Goal: Obtain resource: Obtain resource

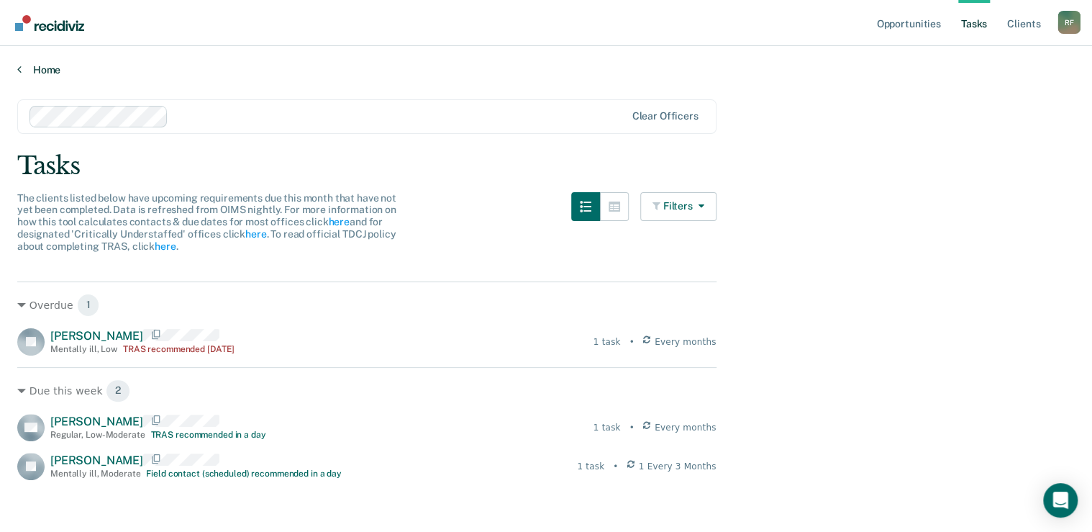
click at [22, 66] on link "Home" at bounding box center [546, 69] width 1058 height 13
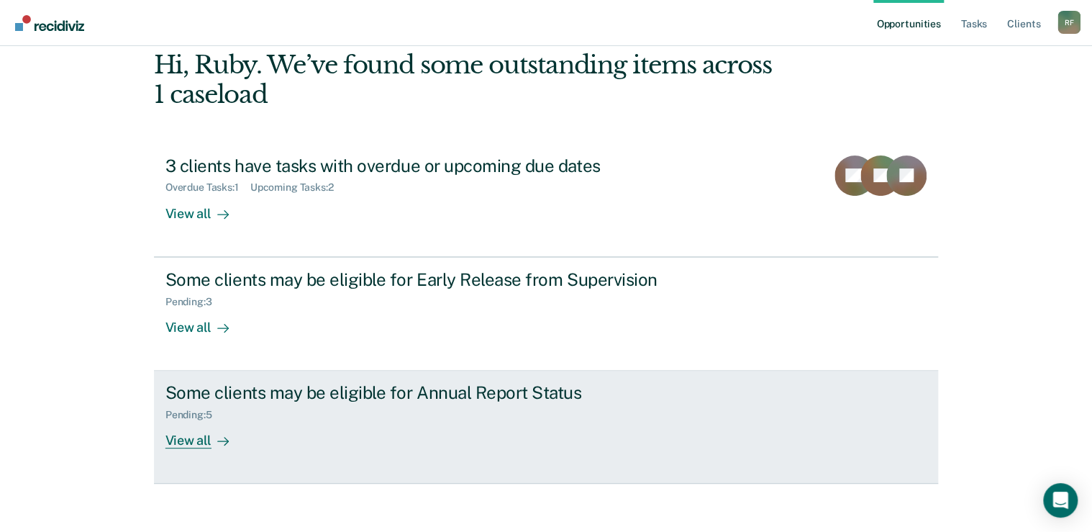
scroll to position [79, 0]
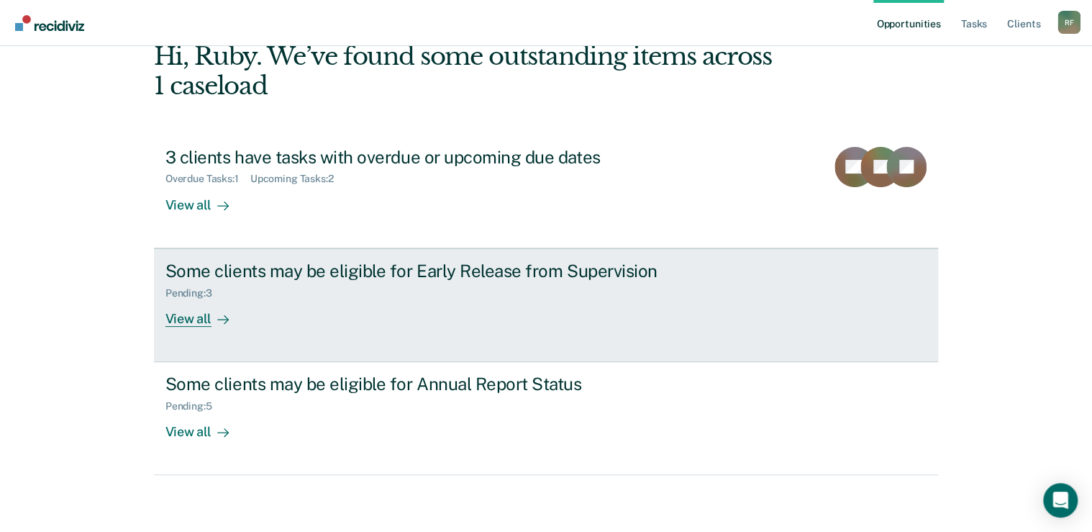
click at [186, 317] on div "View all" at bounding box center [205, 313] width 81 height 28
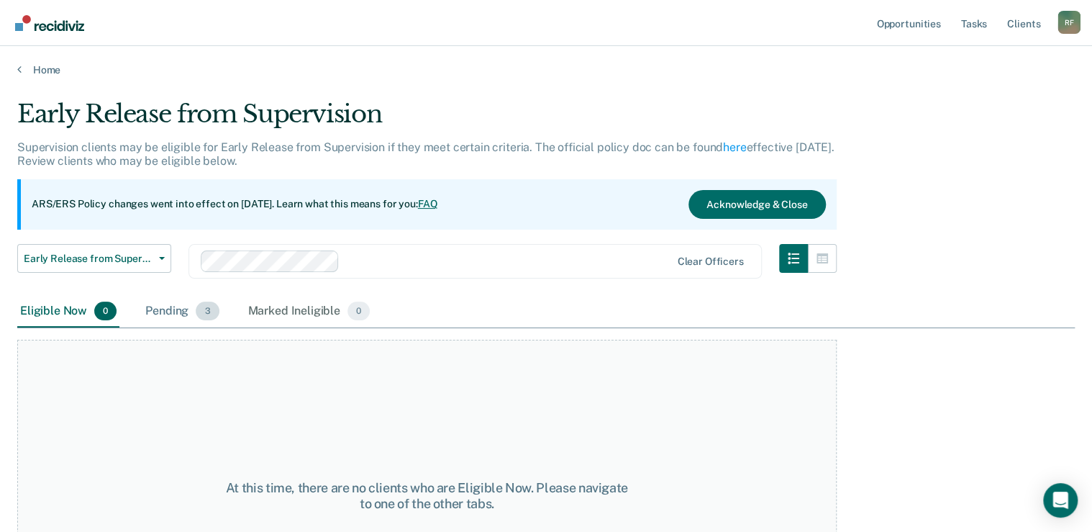
click at [173, 312] on div "Pending 3" at bounding box center [181, 312] width 79 height 32
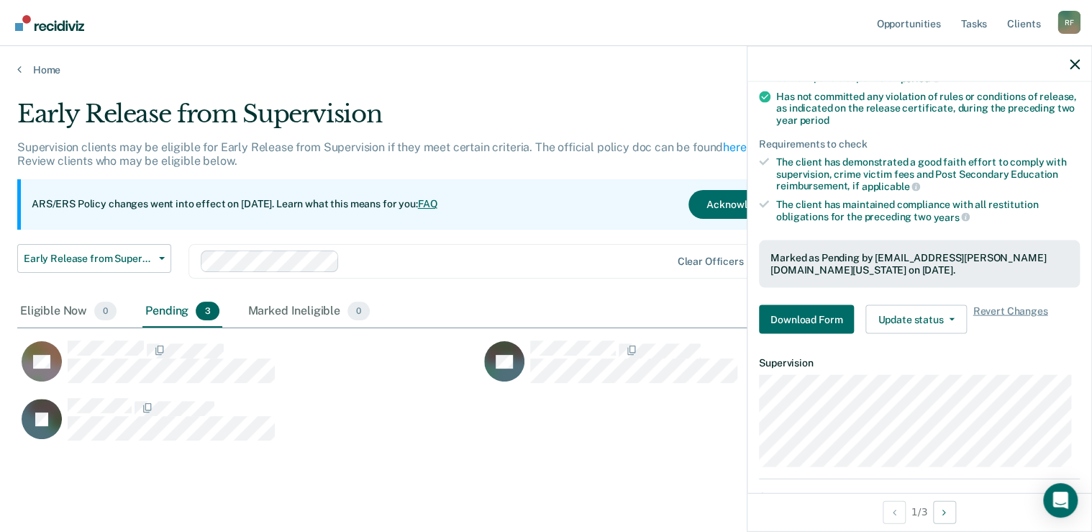
scroll to position [230, 0]
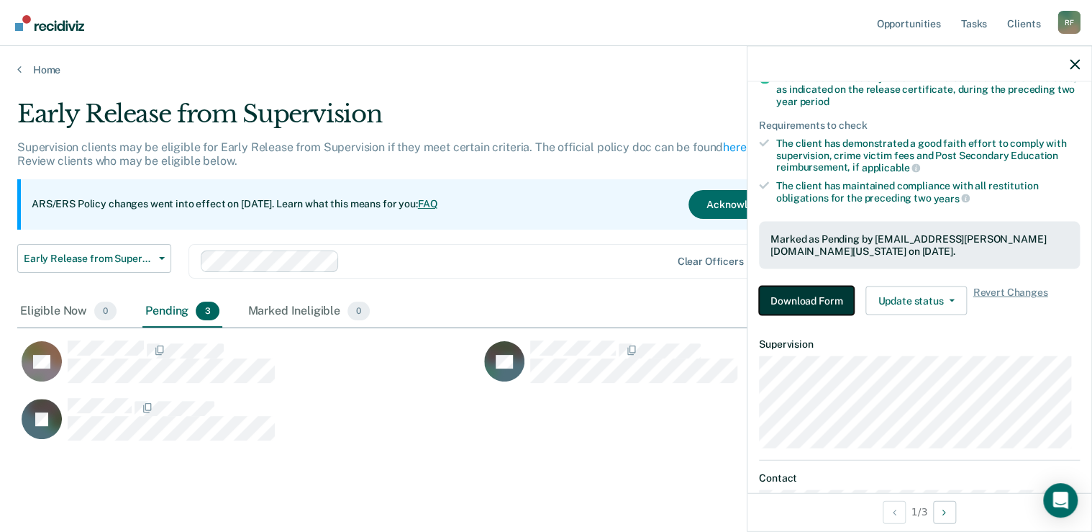
click at [819, 297] on button "Download Form" at bounding box center [806, 300] width 95 height 29
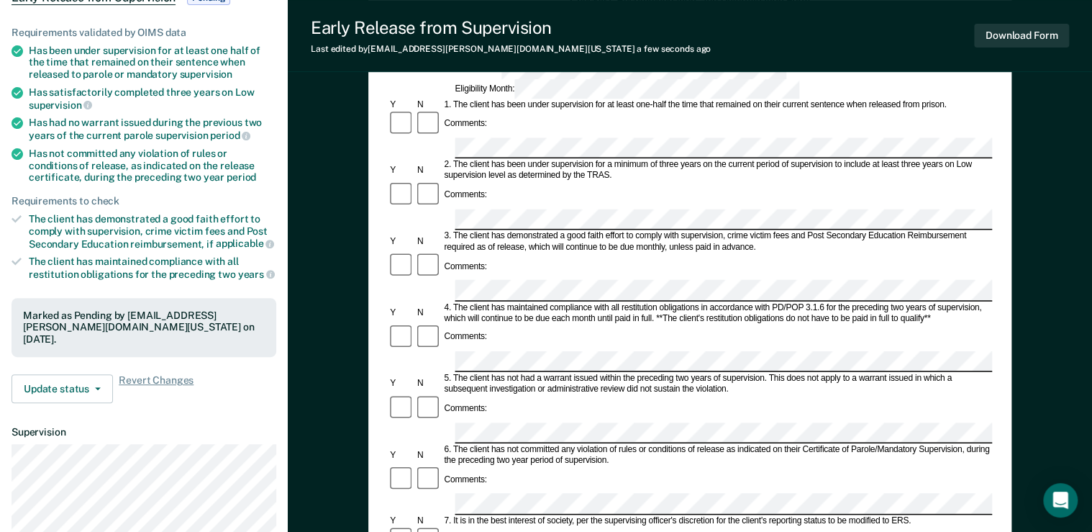
scroll to position [173, 0]
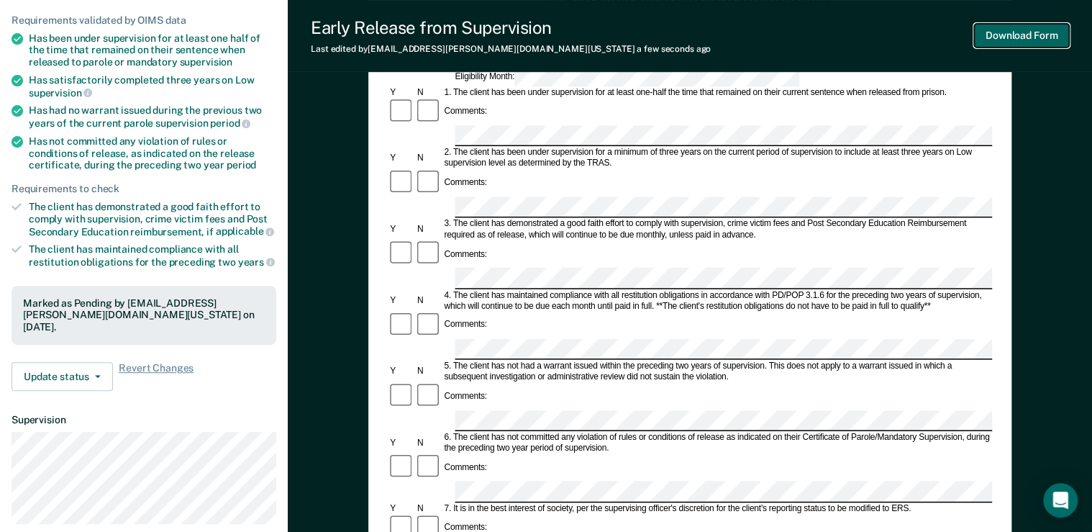
click at [1033, 38] on button "Download Form" at bounding box center [1021, 36] width 95 height 24
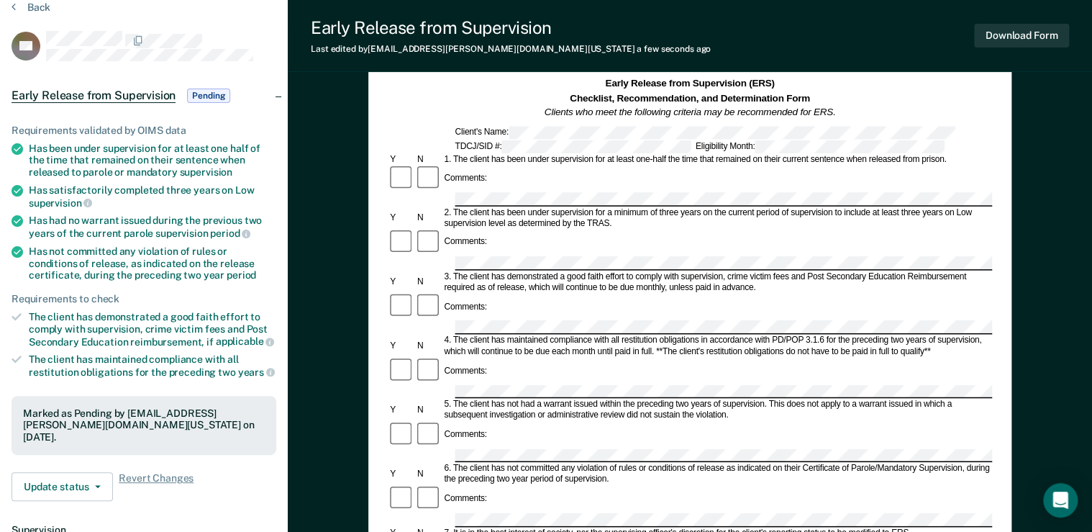
scroll to position [0, 0]
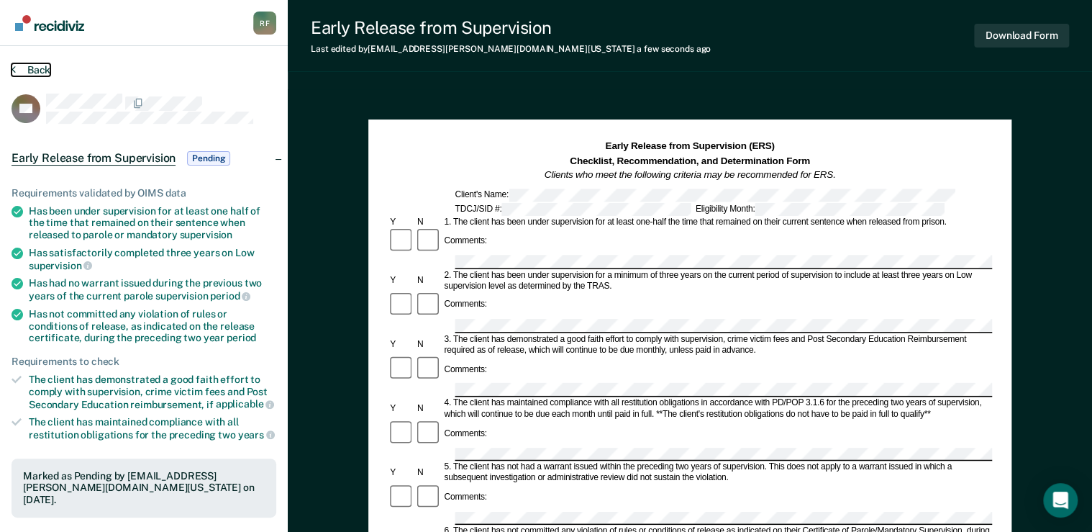
click at [14, 68] on icon at bounding box center [14, 69] width 4 height 12
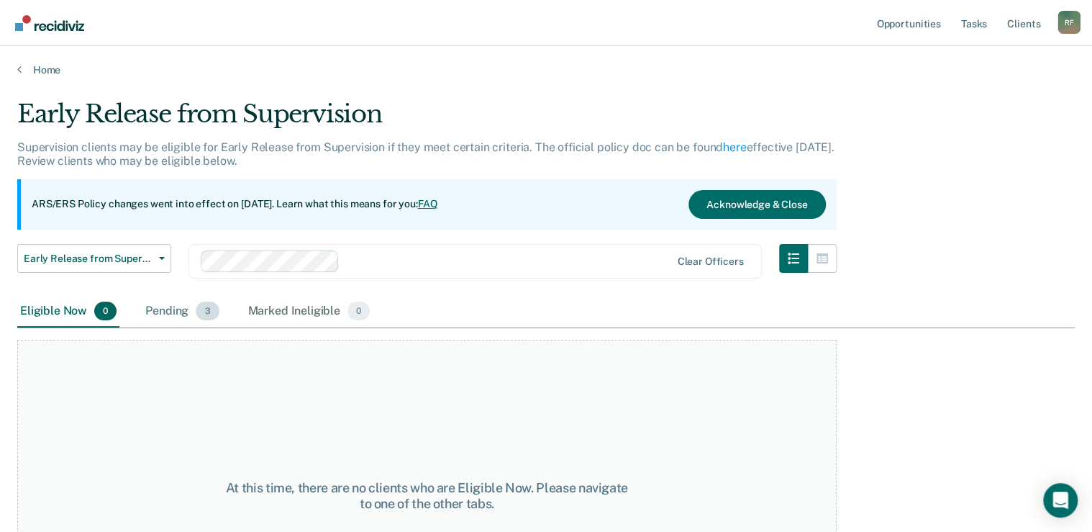
click at [200, 302] on span "3" at bounding box center [207, 310] width 23 height 19
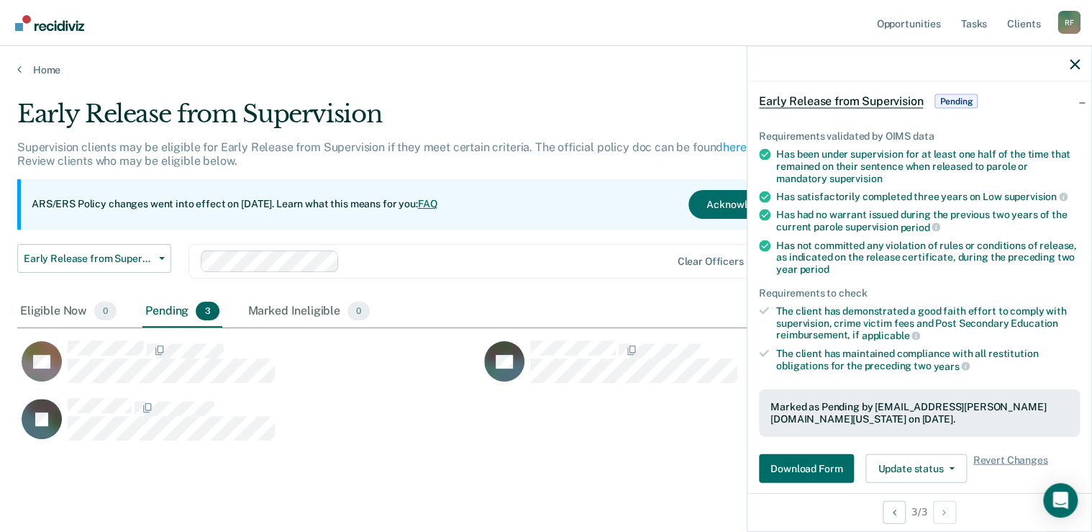
scroll to position [230, 0]
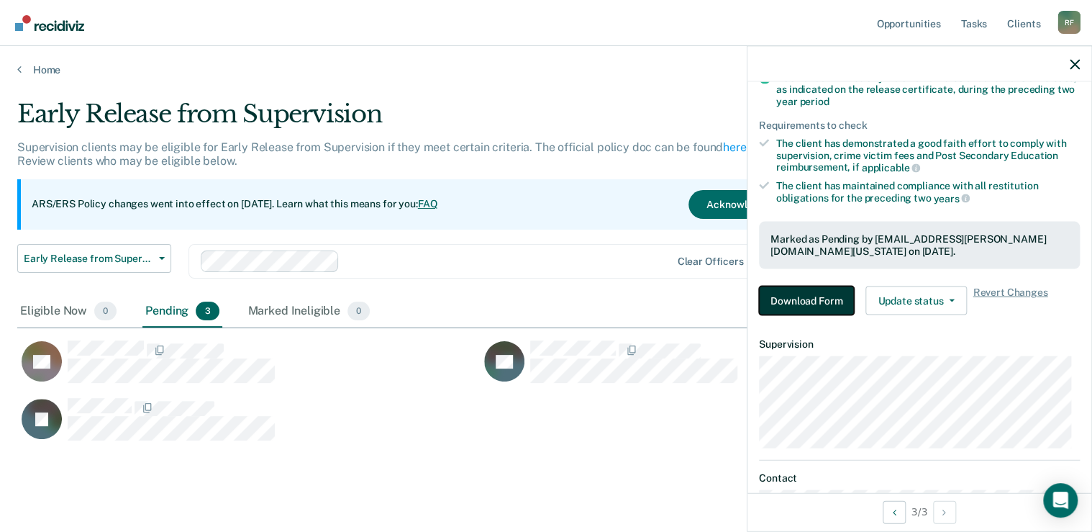
click at [809, 297] on button "Download Form" at bounding box center [806, 300] width 95 height 29
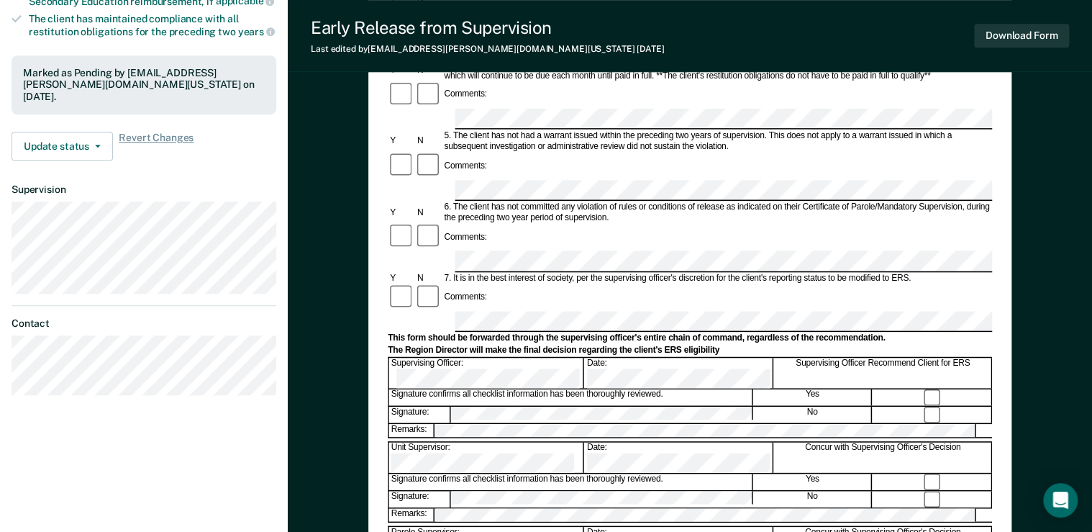
scroll to position [345, 0]
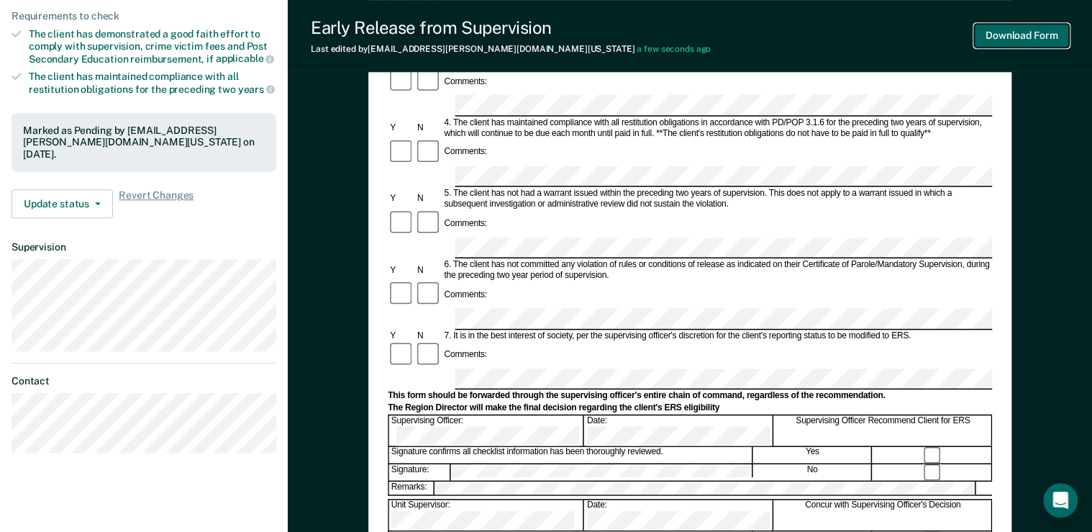
click at [1017, 35] on button "Download Form" at bounding box center [1021, 36] width 95 height 24
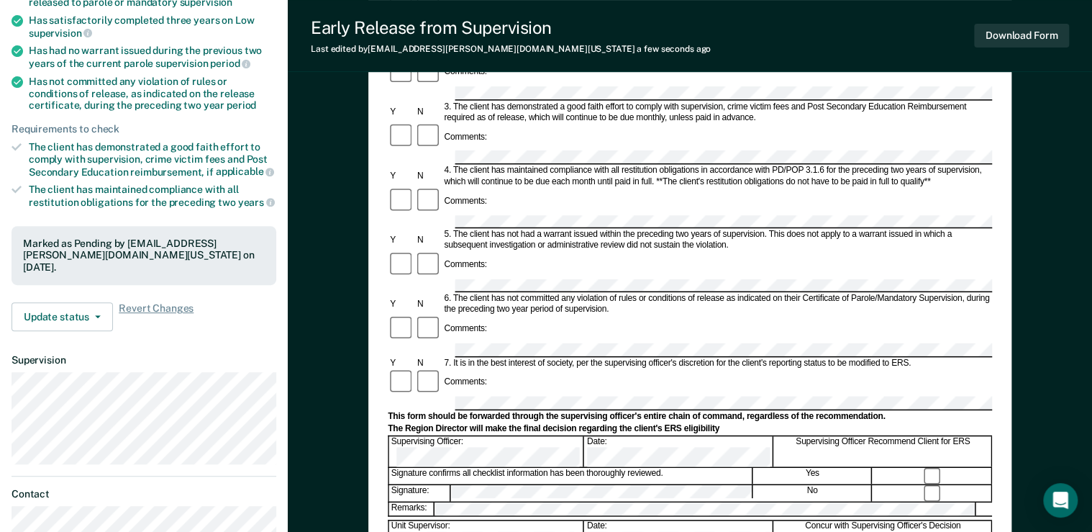
scroll to position [0, 0]
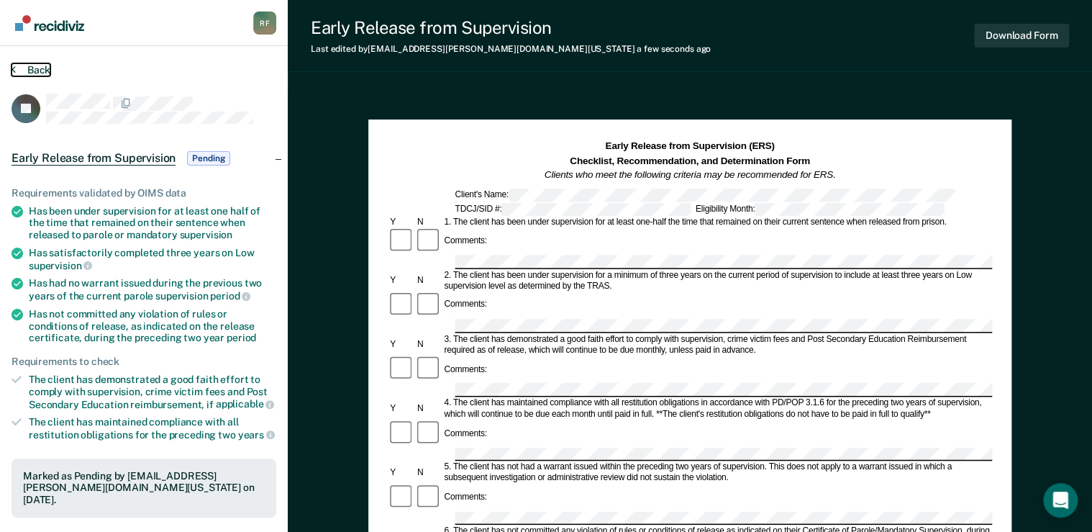
click at [16, 66] on button "Back" at bounding box center [31, 69] width 39 height 13
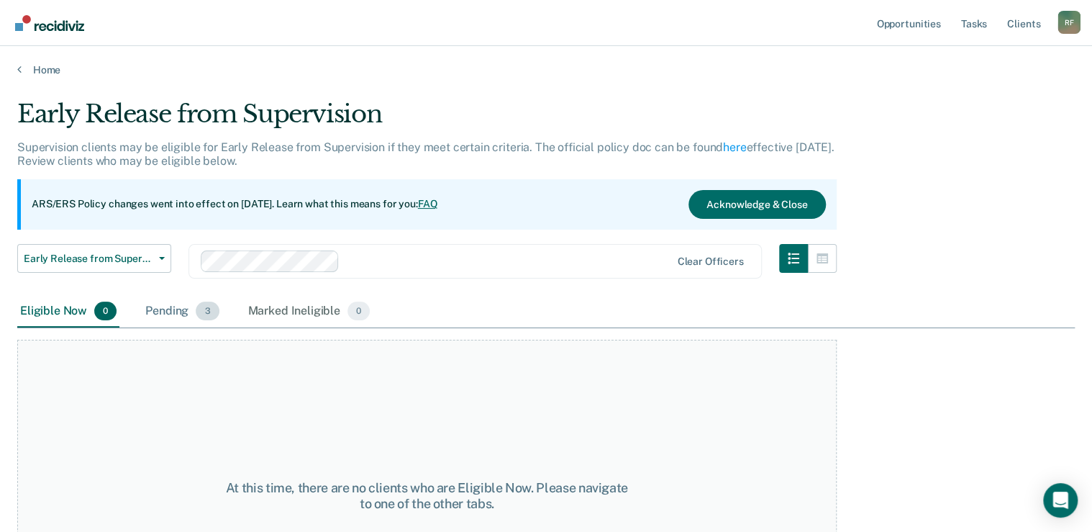
click at [178, 308] on div "Pending 3" at bounding box center [181, 312] width 79 height 32
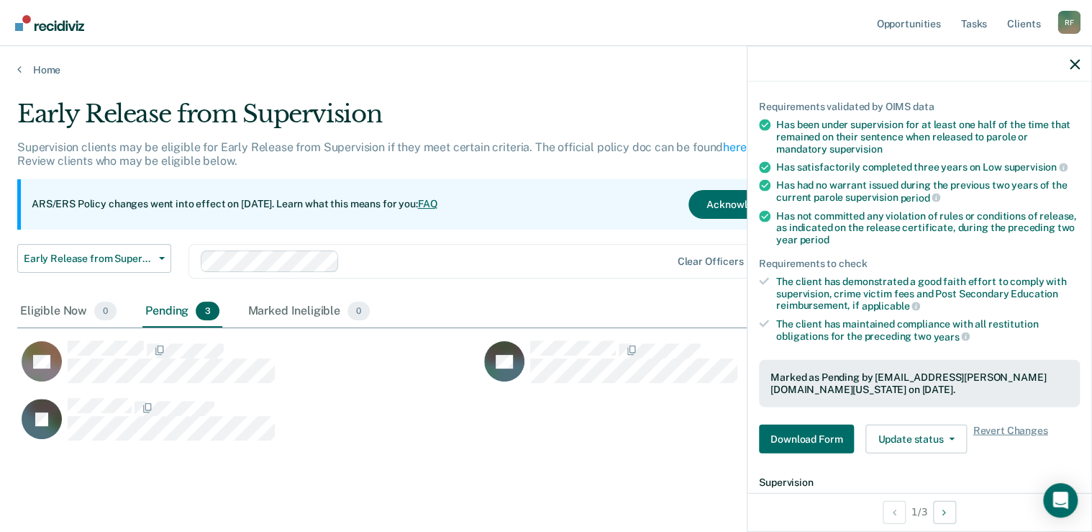
scroll to position [288, 0]
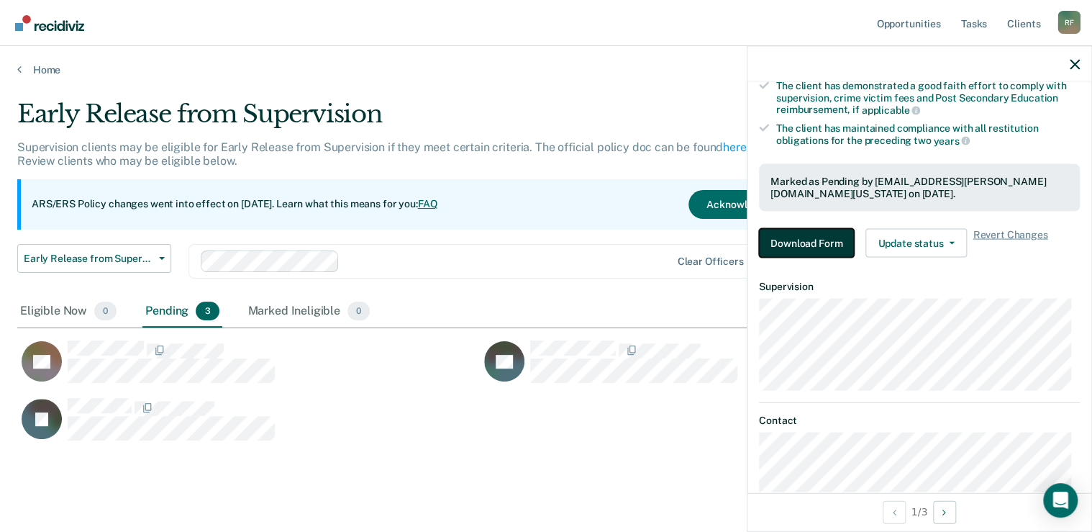
click at [817, 239] on button "Download Form" at bounding box center [806, 242] width 95 height 29
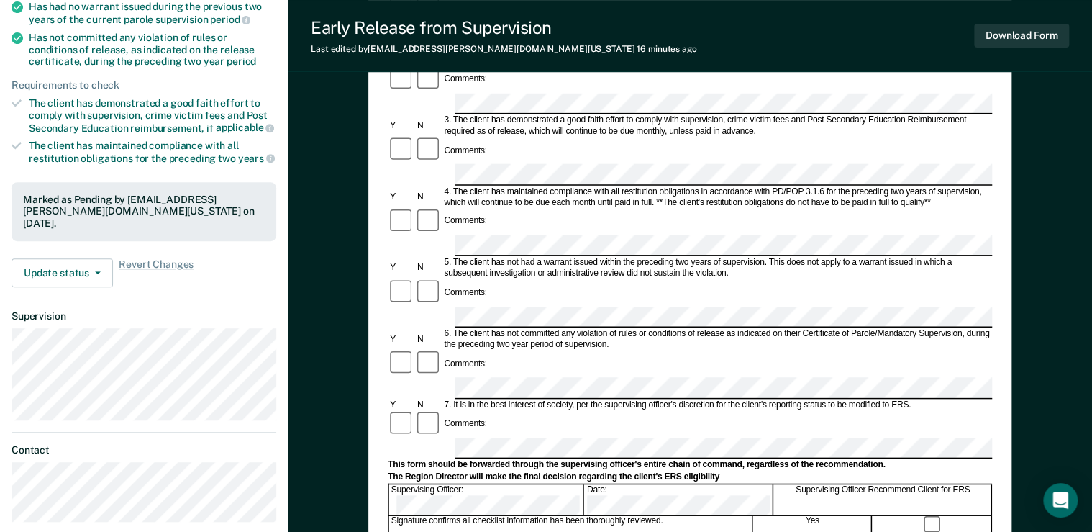
scroll to position [288, 0]
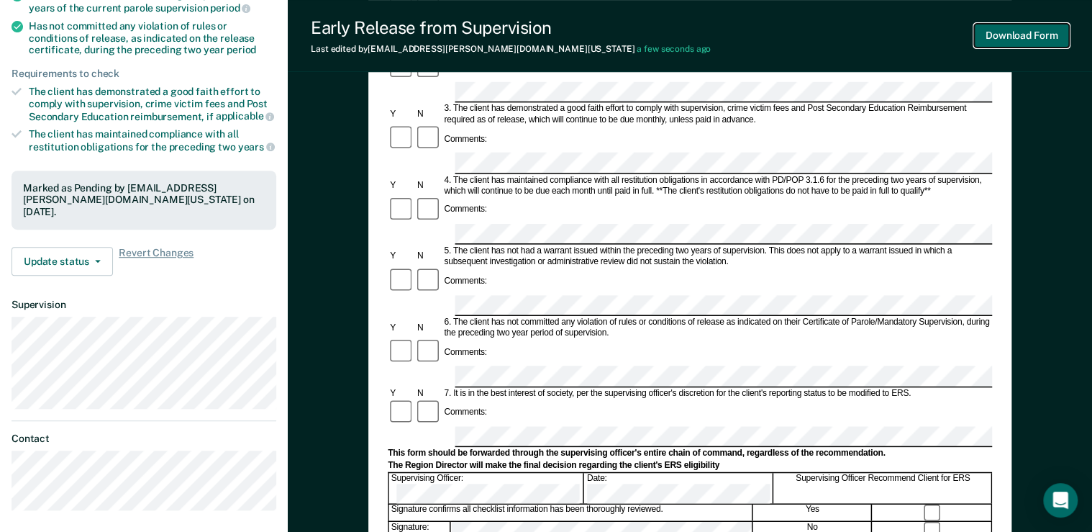
click at [1035, 38] on button "Download Form" at bounding box center [1021, 36] width 95 height 24
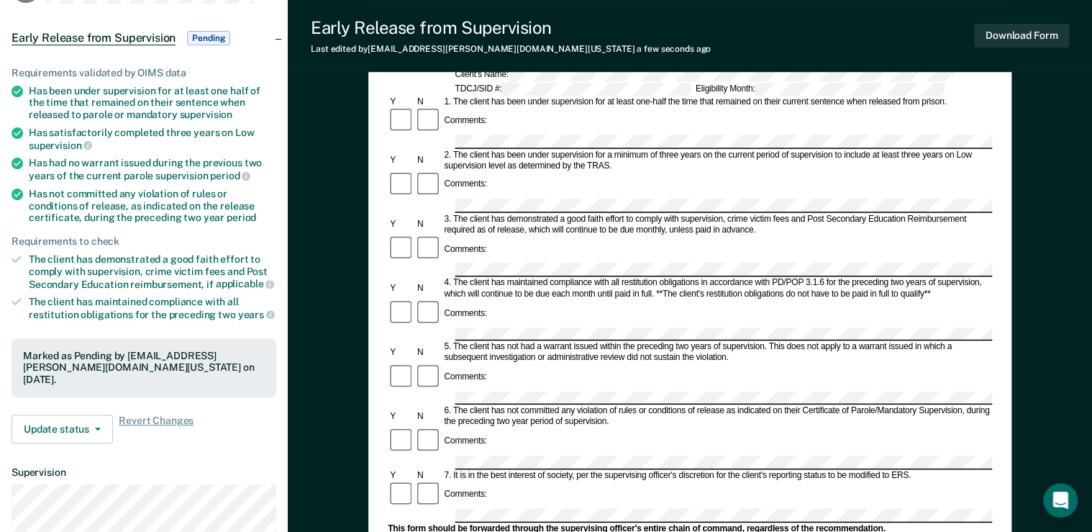
scroll to position [0, 0]
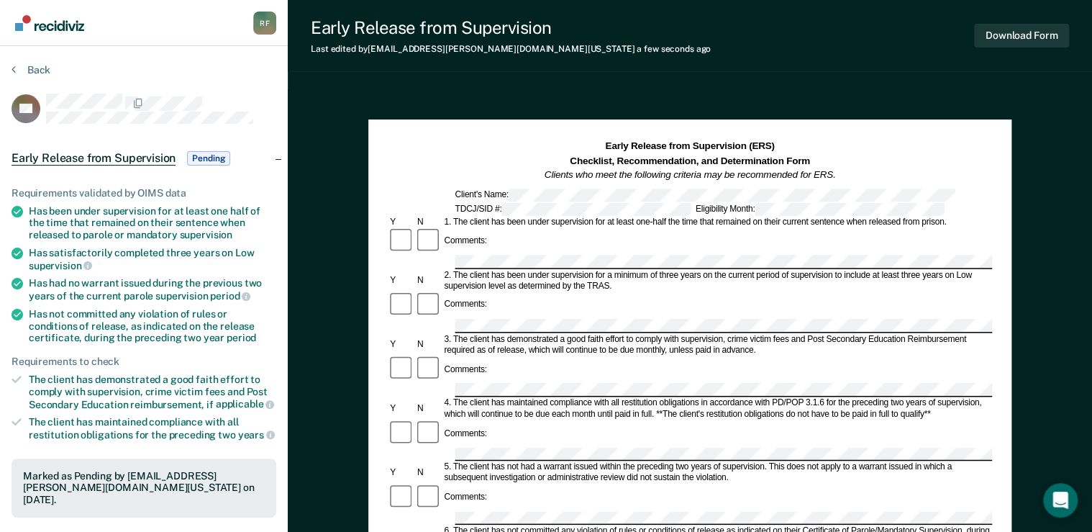
click at [26, 61] on section "Back DT Early Release from Supervision Pending Requirements validated by OIMS d…" at bounding box center [144, 436] width 288 height 781
click at [12, 65] on icon at bounding box center [14, 69] width 4 height 12
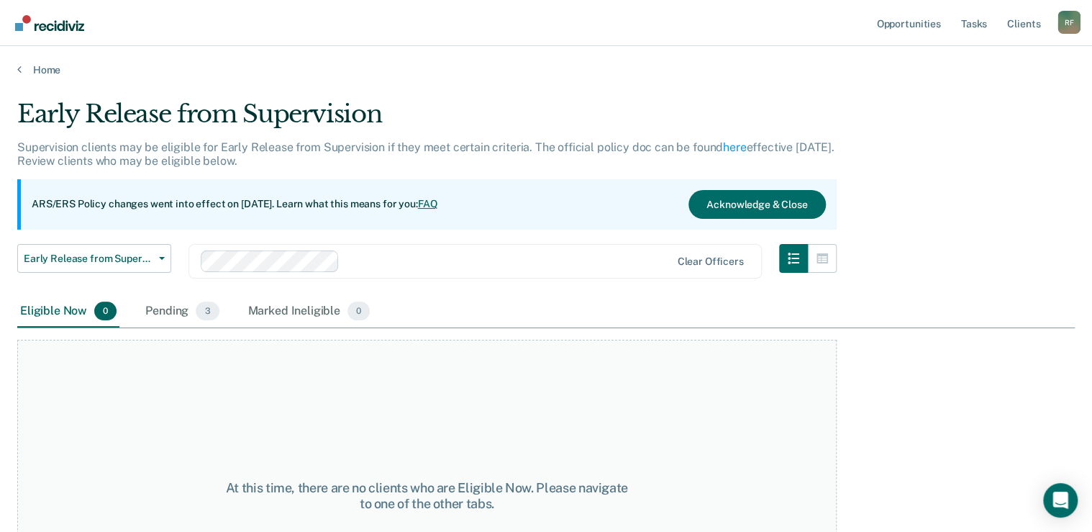
click at [17, 69] on div "Home" at bounding box center [546, 61] width 1092 height 30
click at [17, 66] on icon at bounding box center [19, 69] width 4 height 12
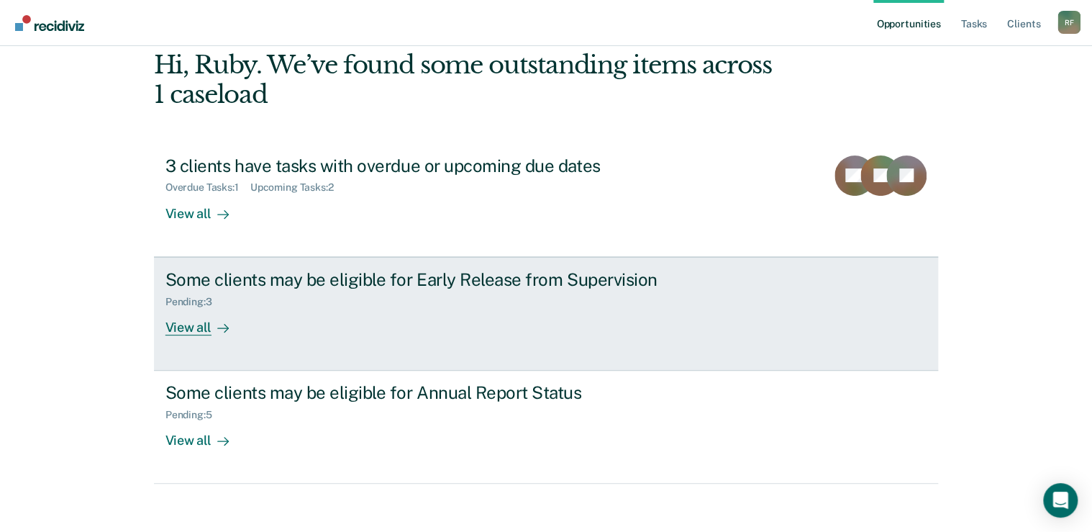
scroll to position [79, 0]
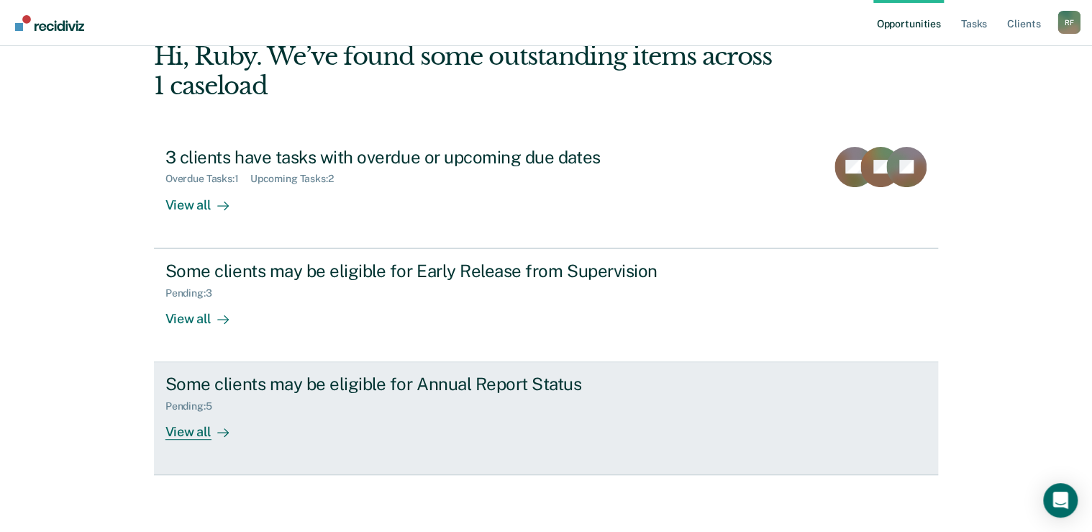
click at [196, 430] on div "View all" at bounding box center [205, 426] width 81 height 28
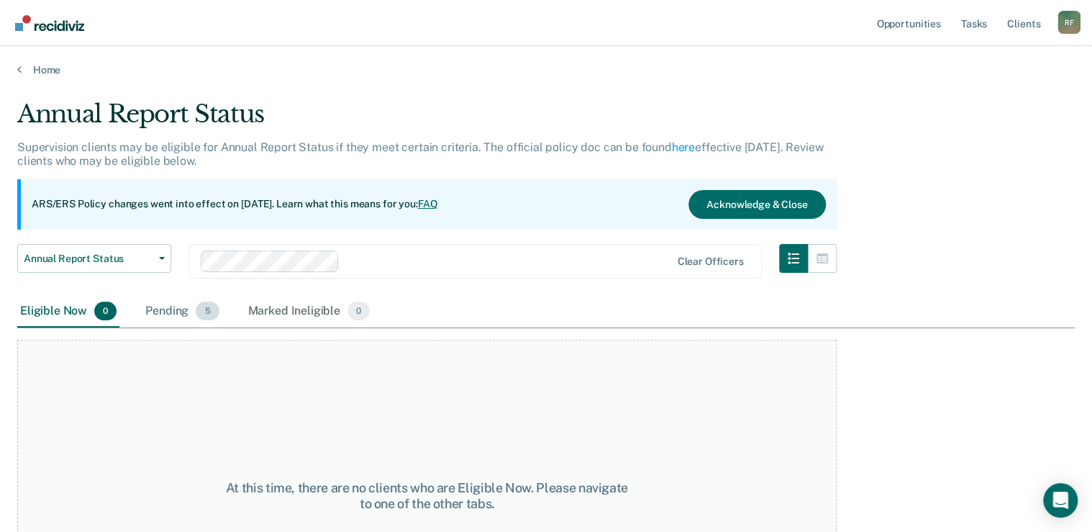
click at [175, 308] on div "Pending 5" at bounding box center [181, 312] width 79 height 32
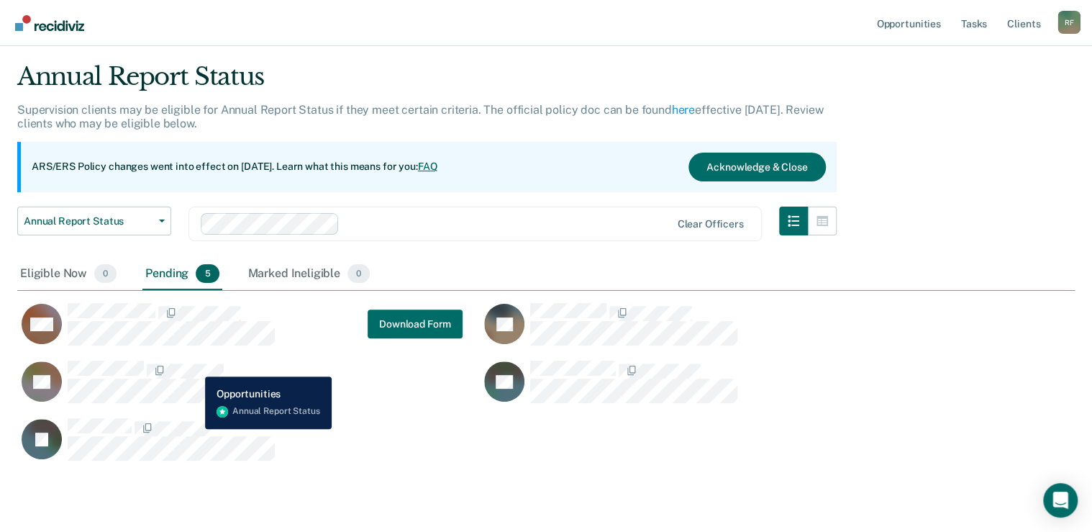
scroll to position [83, 0]
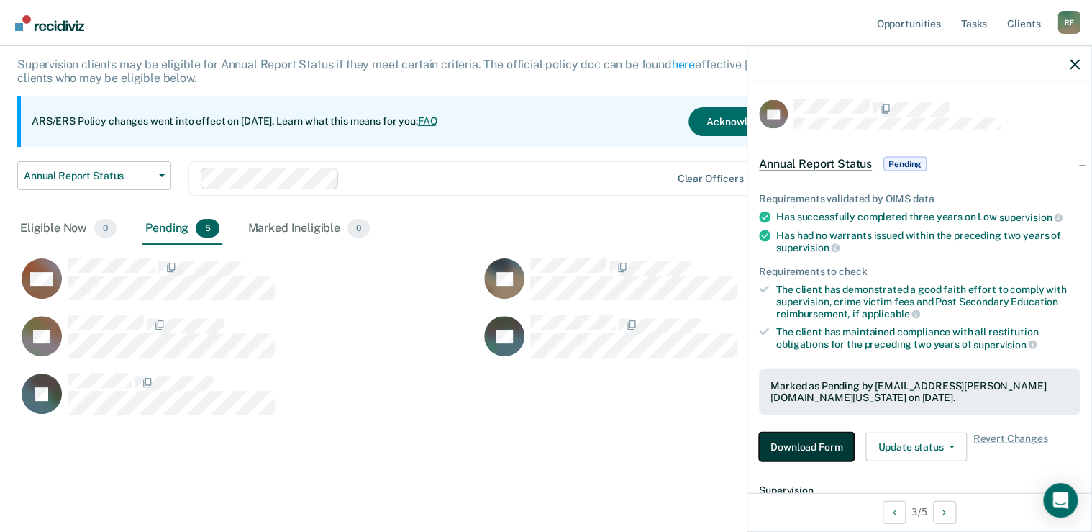
click at [817, 439] on button "Download Form" at bounding box center [806, 446] width 95 height 29
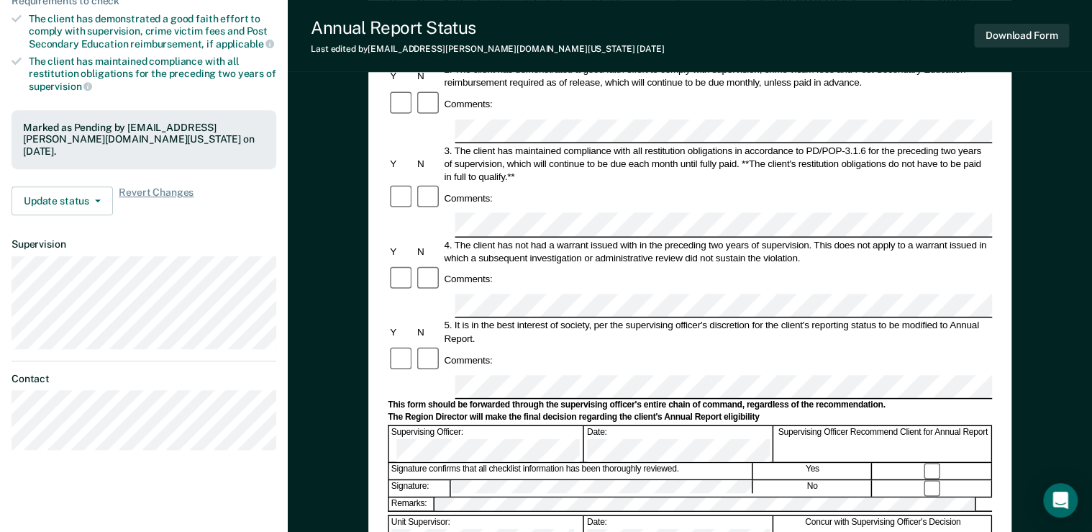
scroll to position [288, 0]
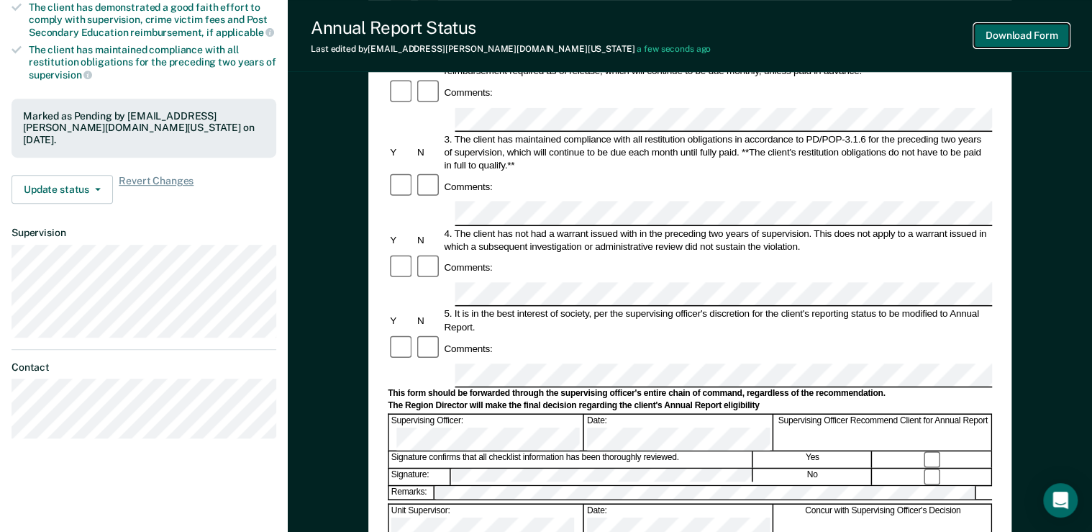
click at [1019, 35] on button "Download Form" at bounding box center [1021, 36] width 95 height 24
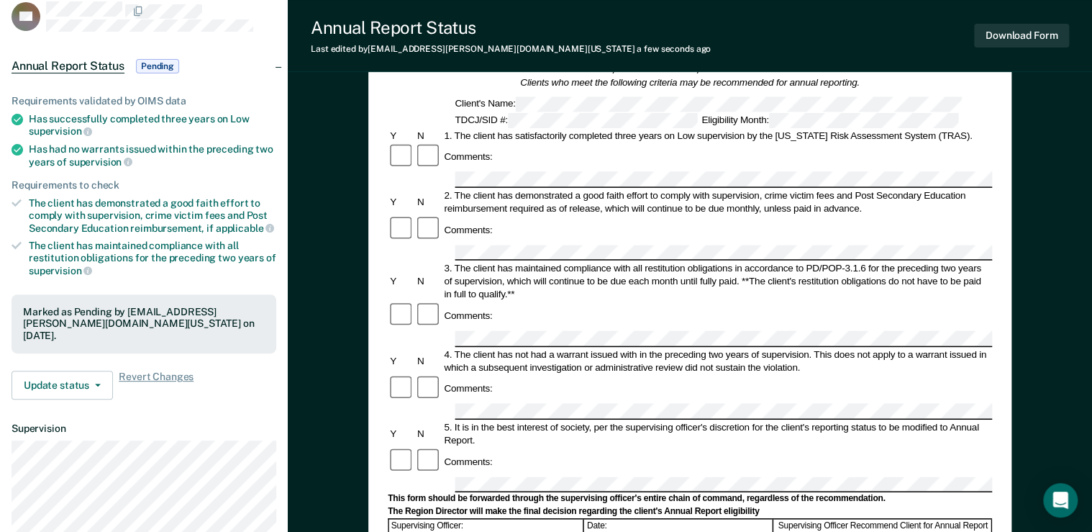
scroll to position [0, 0]
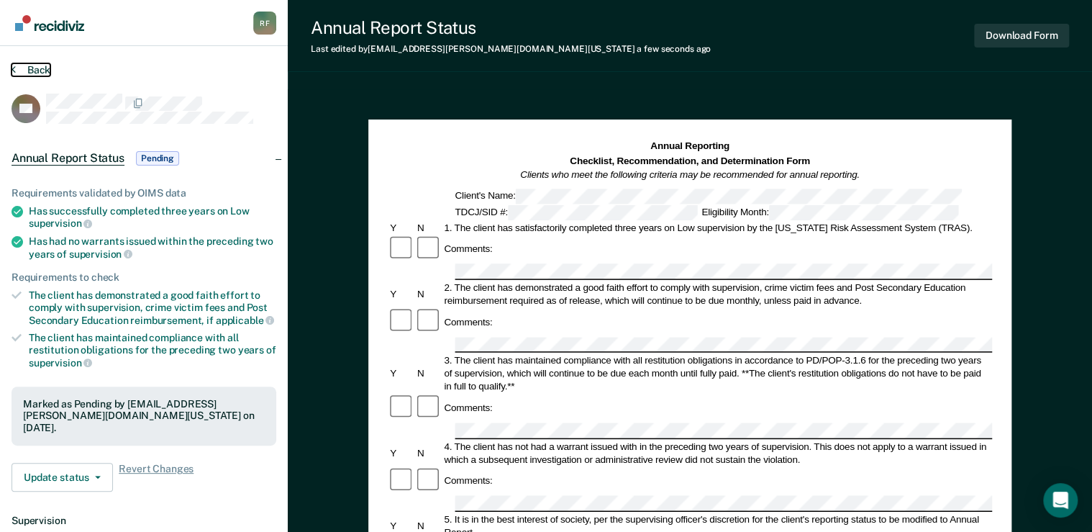
click at [12, 67] on icon at bounding box center [14, 69] width 4 height 12
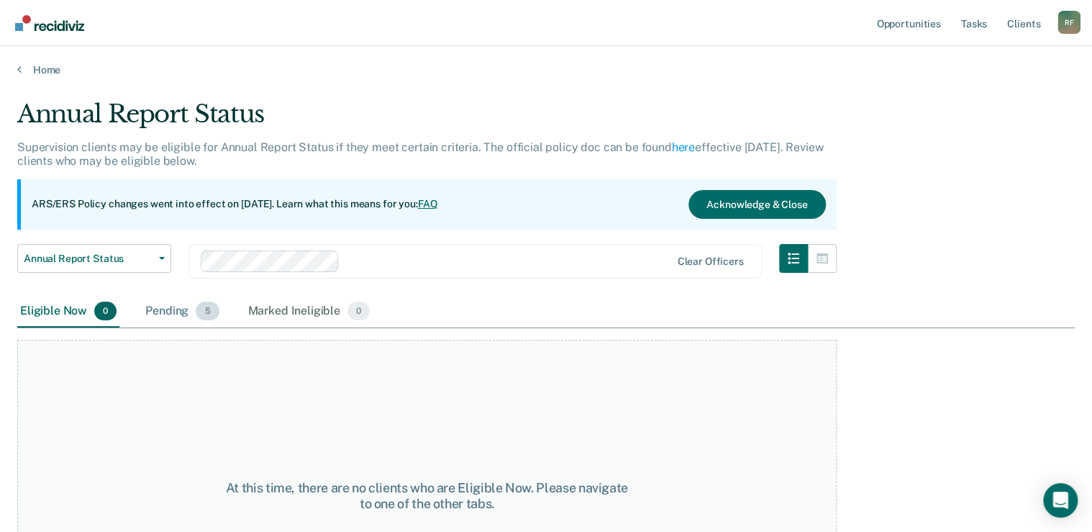
click at [167, 309] on div "Pending 5" at bounding box center [181, 312] width 79 height 32
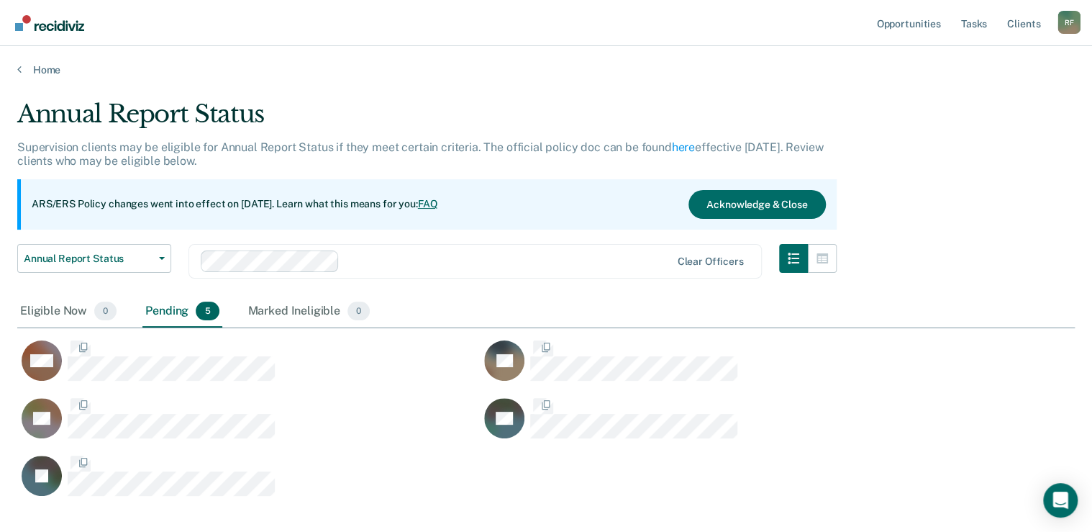
scroll to position [398, 1048]
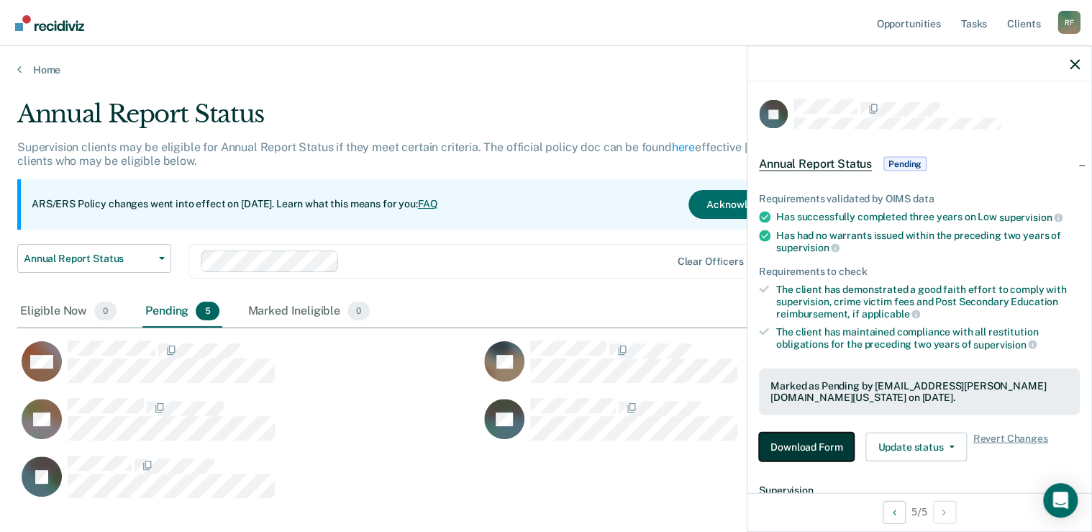
click at [776, 438] on button "Download Form" at bounding box center [806, 446] width 95 height 29
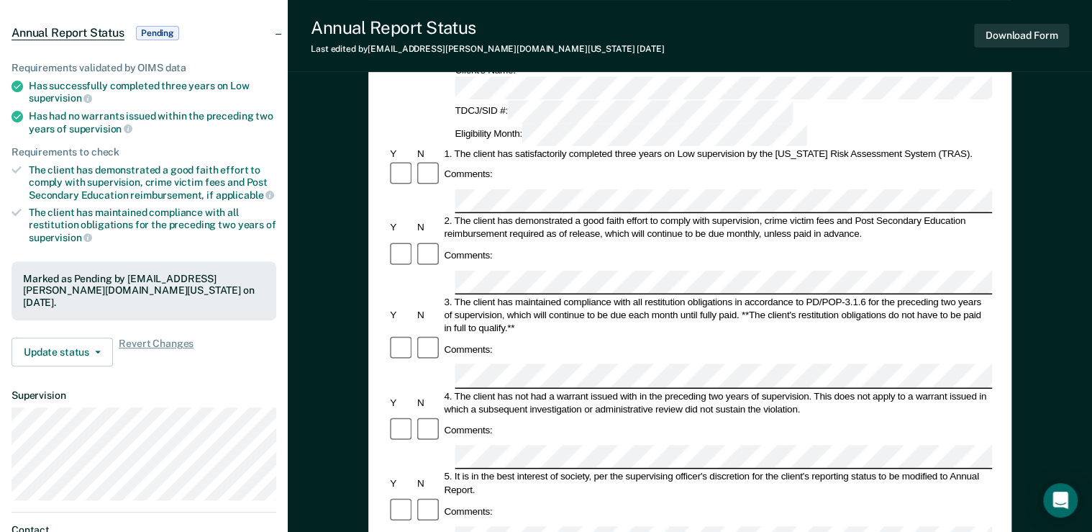
scroll to position [173, 0]
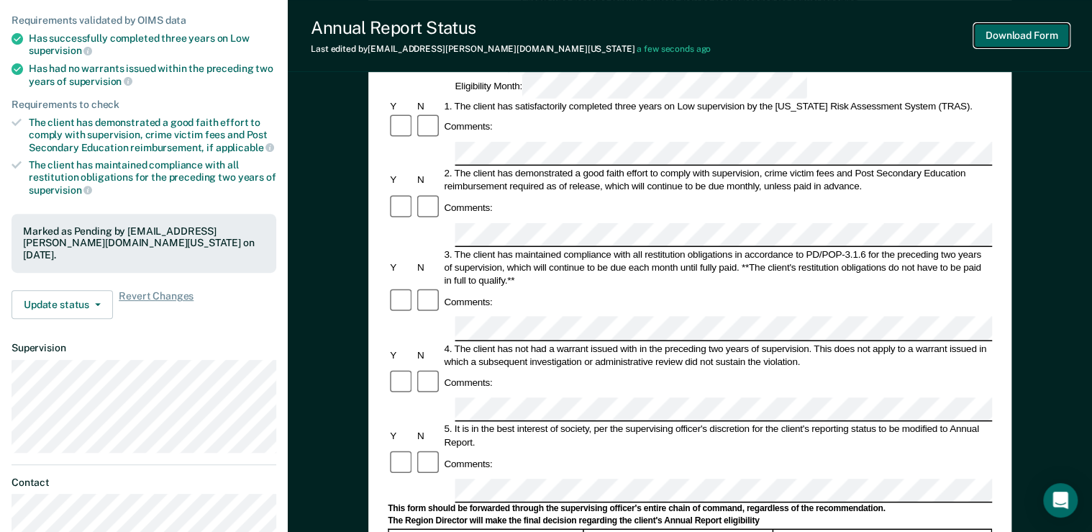
click at [1030, 42] on button "Download Form" at bounding box center [1021, 36] width 95 height 24
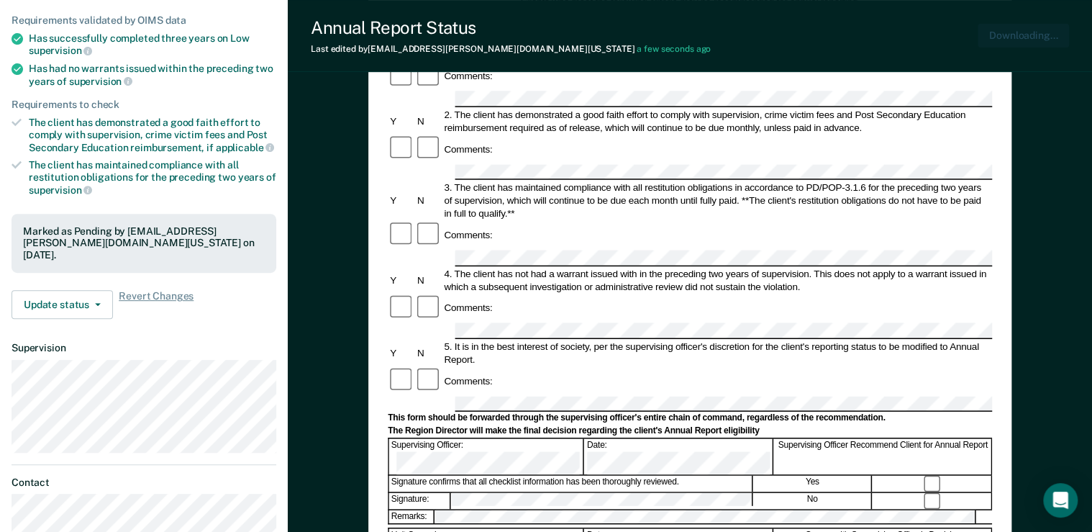
scroll to position [0, 0]
